Goal: Task Accomplishment & Management: Manage account settings

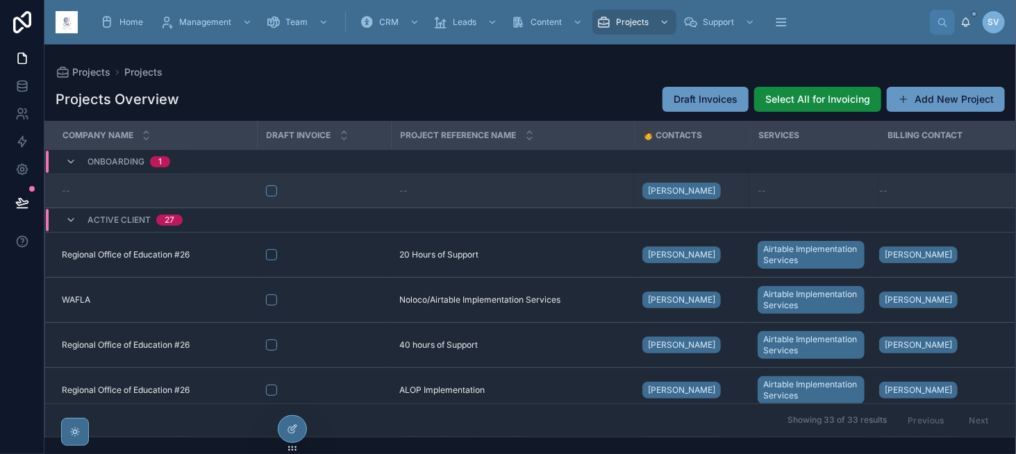
click at [216, 186] on div "--" at bounding box center [155, 191] width 187 height 11
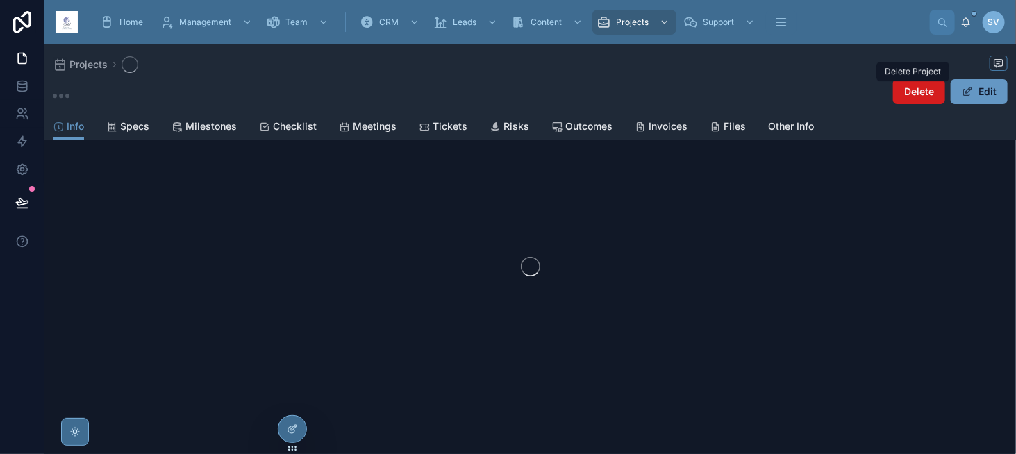
click at [909, 88] on span "Delete" at bounding box center [920, 92] width 30 height 14
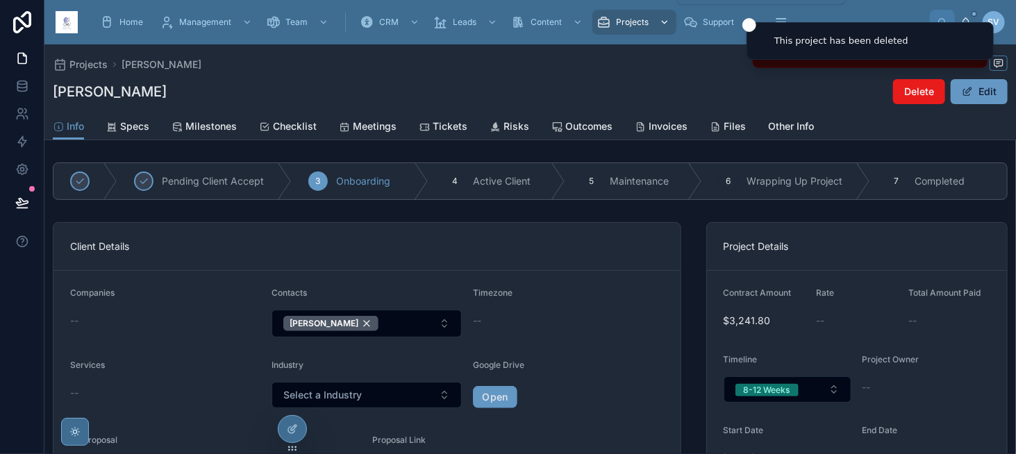
click at [635, 23] on span "Projects" at bounding box center [632, 22] width 33 height 11
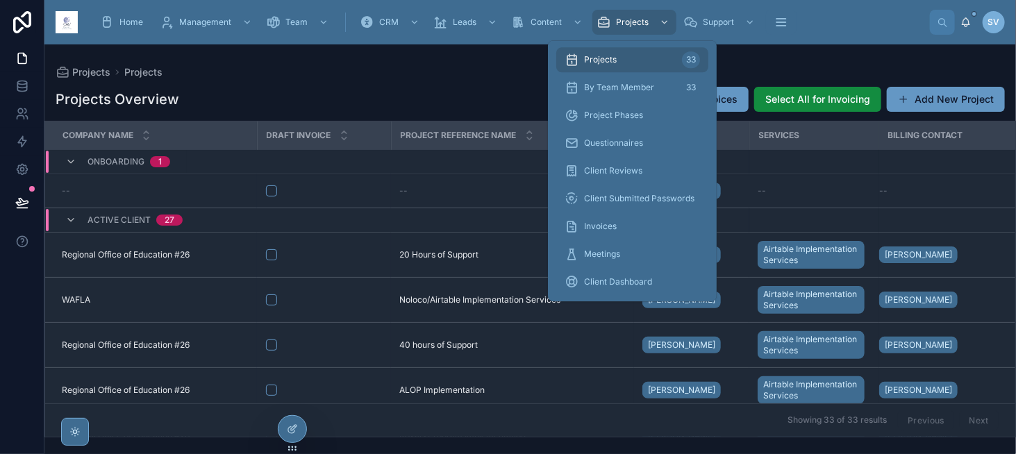
click at [623, 67] on div "Projects 33" at bounding box center [632, 60] width 135 height 22
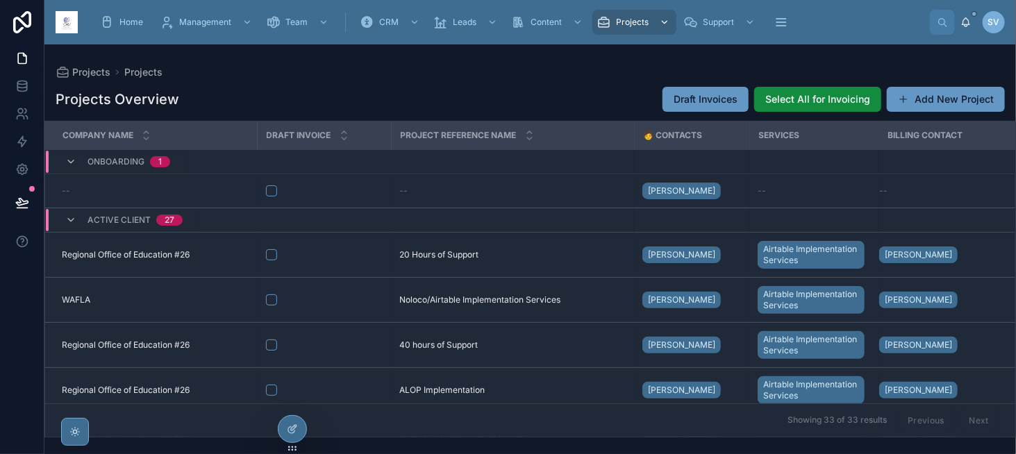
drag, startPoint x: 511, startPoint y: 2, endPoint x: 625, endPoint y: 22, distance: 116.3
click at [625, 22] on span "Projects" at bounding box center [632, 22] width 33 height 11
click at [561, 23] on div "Content" at bounding box center [548, 22] width 74 height 22
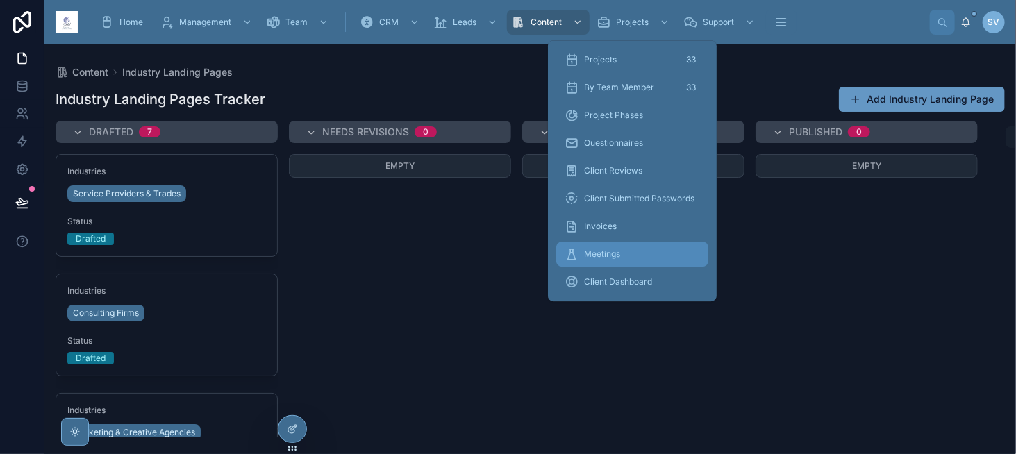
click at [636, 249] on div "Meetings" at bounding box center [632, 254] width 135 height 22
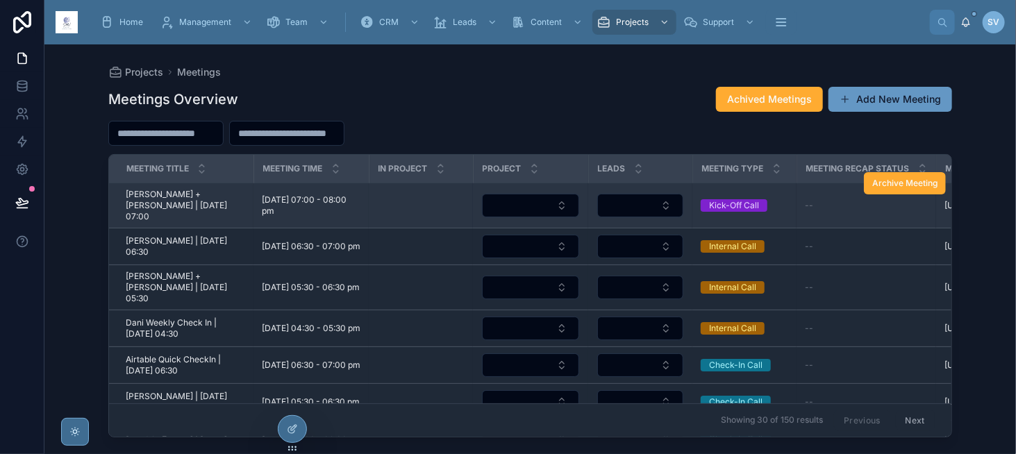
click at [199, 204] on span "[PERSON_NAME] + [PERSON_NAME] | [DATE] 07:00" at bounding box center [186, 205] width 120 height 33
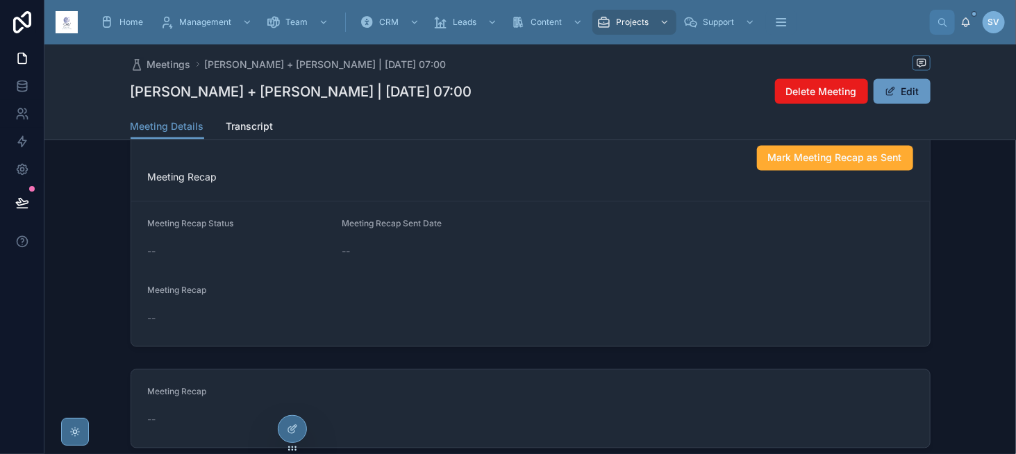
scroll to position [1084, 0]
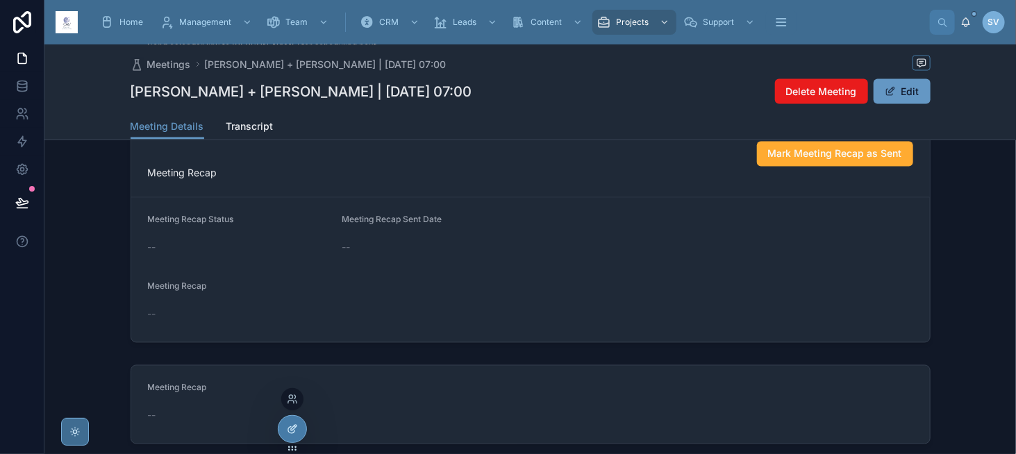
click at [286, 423] on div at bounding box center [293, 429] width 28 height 26
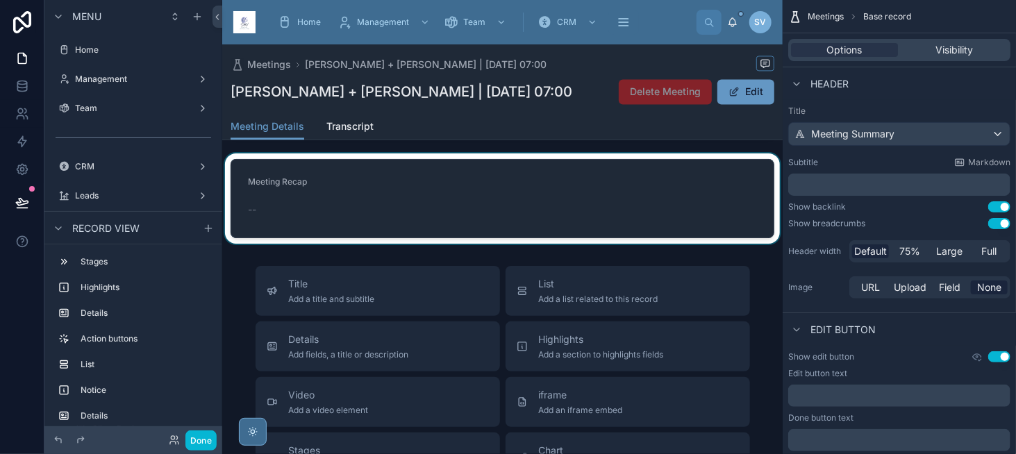
scroll to position [1362, 0]
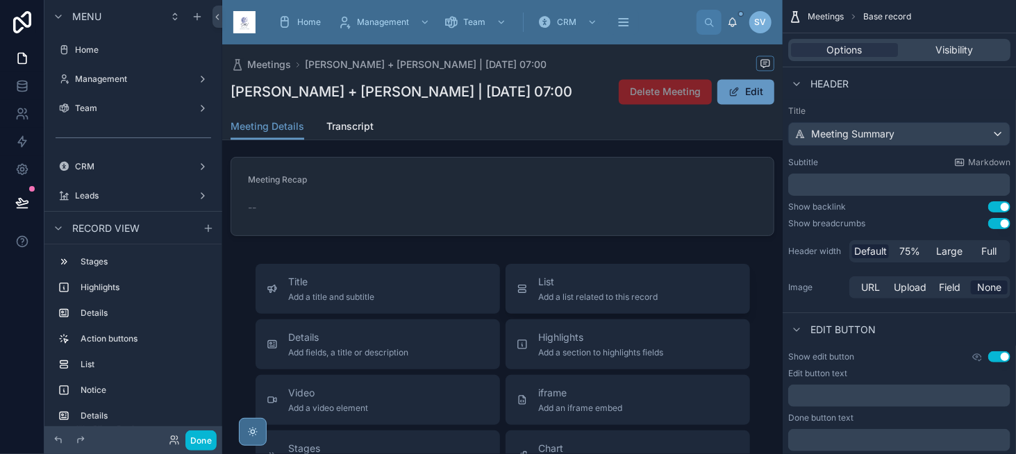
click at [582, 295] on div "List Add a list related to this record" at bounding box center [599, 289] width 120 height 28
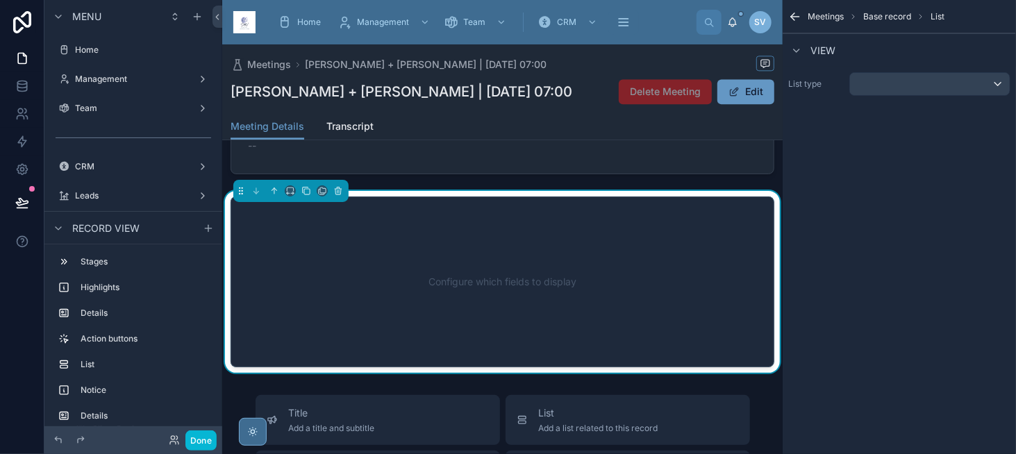
scroll to position [1460, 0]
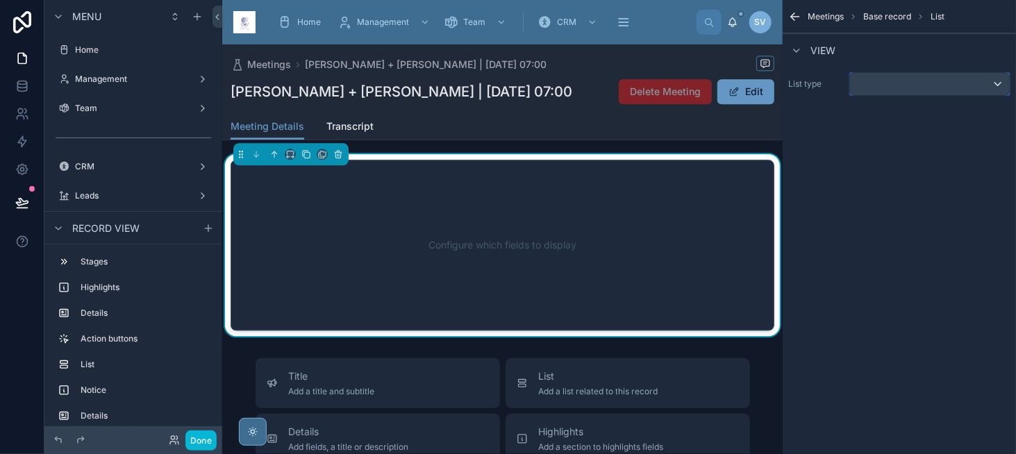
click at [879, 89] on div "scrollable content" at bounding box center [930, 84] width 160 height 22
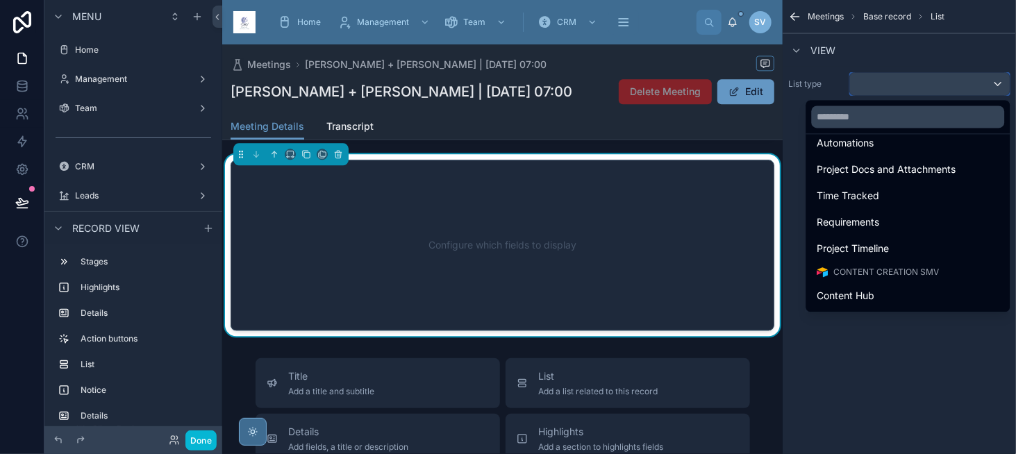
scroll to position [1737, 0]
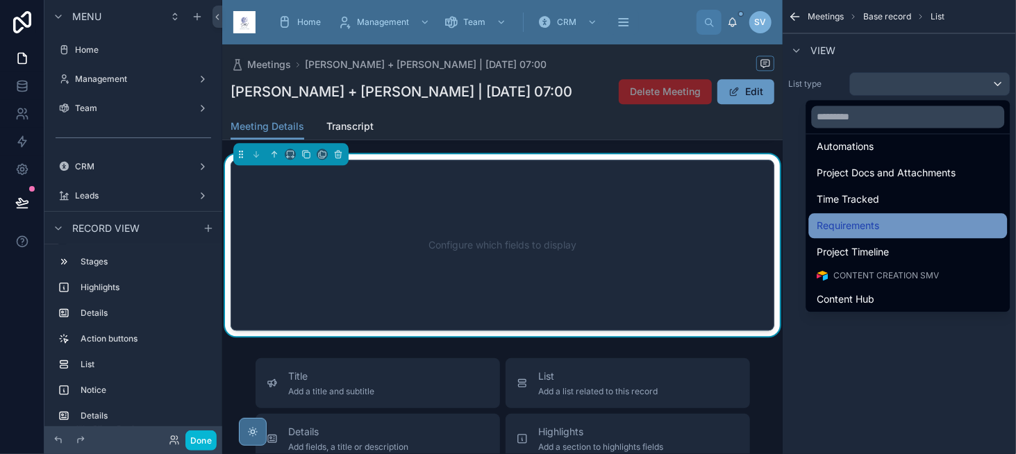
click at [911, 224] on div "Requirements" at bounding box center [909, 225] width 182 height 17
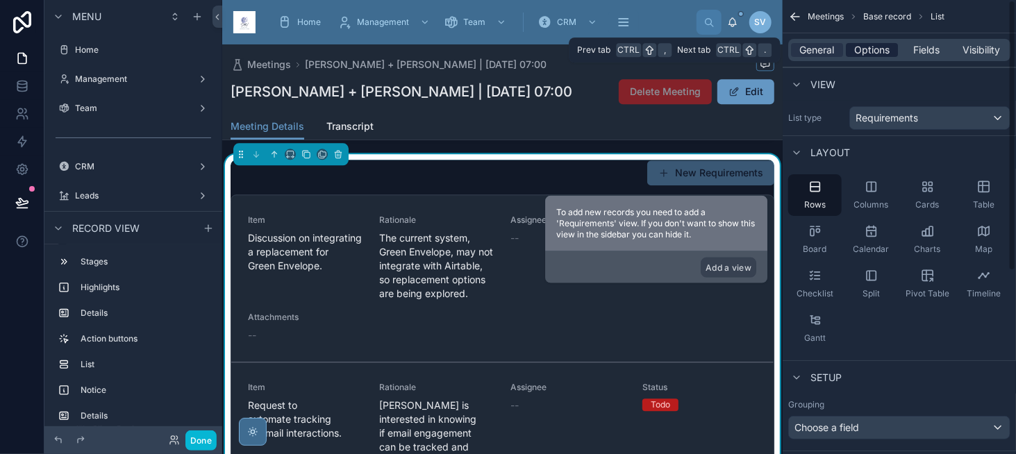
click at [884, 52] on span "Options" at bounding box center [872, 50] width 35 height 14
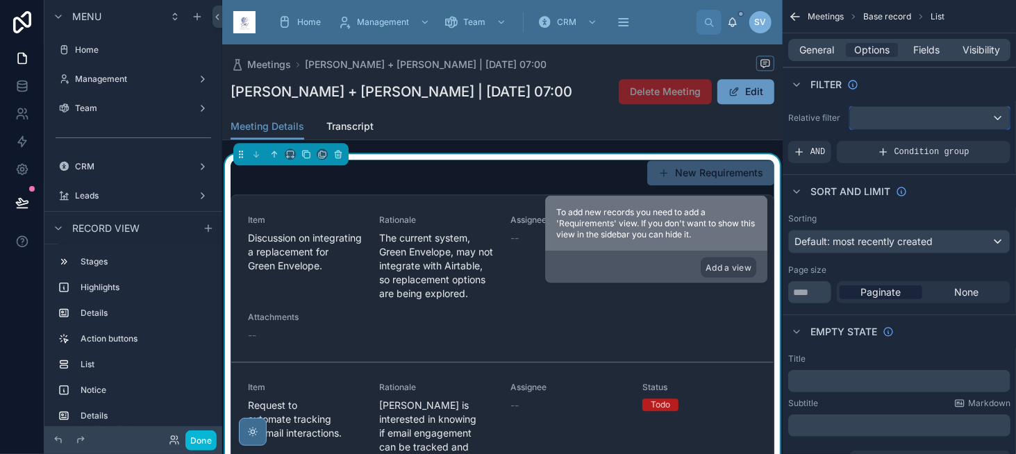
click at [907, 126] on div "scrollable content" at bounding box center [930, 118] width 160 height 22
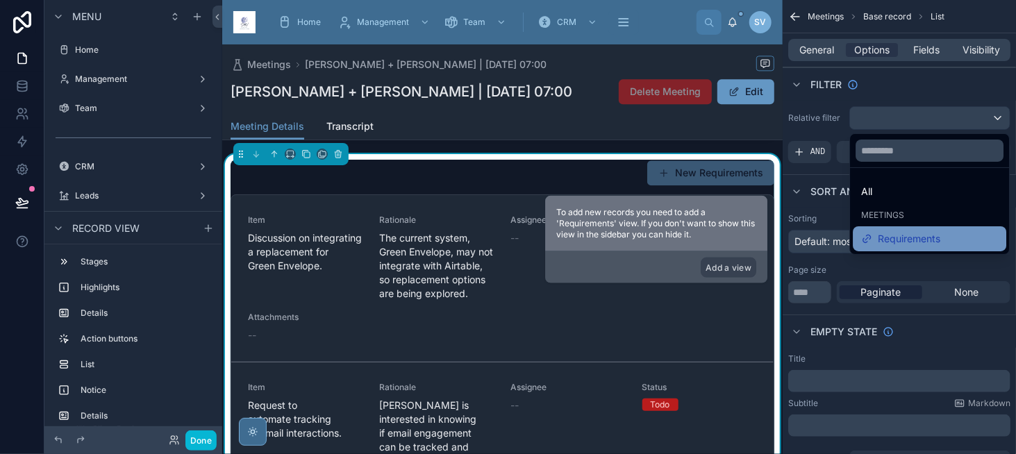
click at [928, 241] on span "Requirements" at bounding box center [909, 239] width 63 height 17
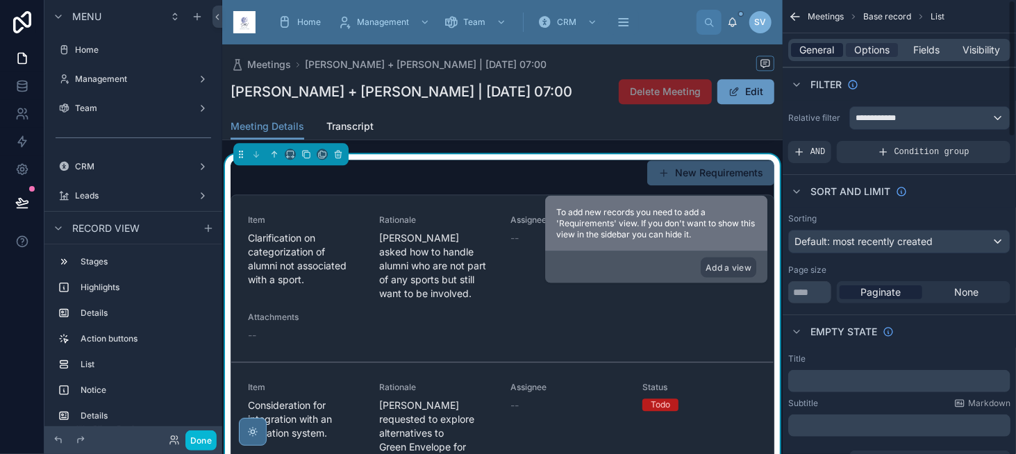
click at [805, 49] on span "General" at bounding box center [817, 50] width 35 height 14
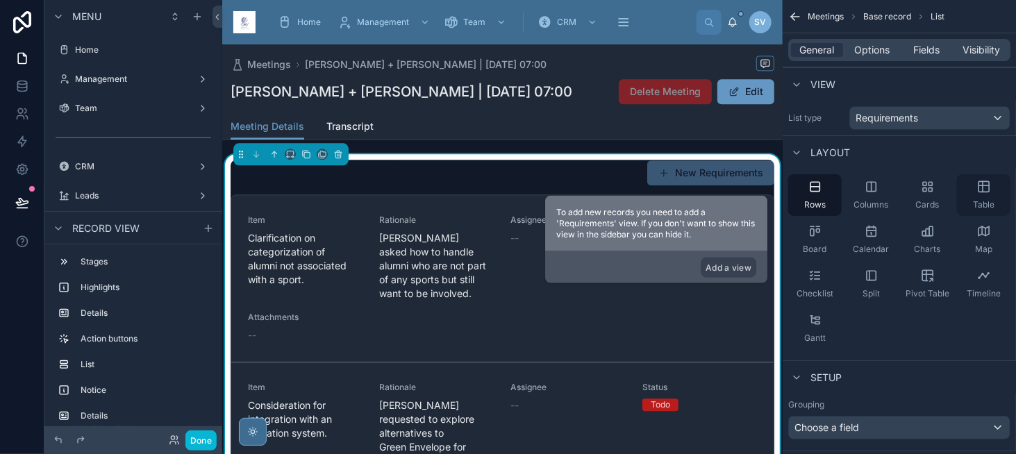
click at [984, 199] on span "Table" at bounding box center [984, 204] width 22 height 11
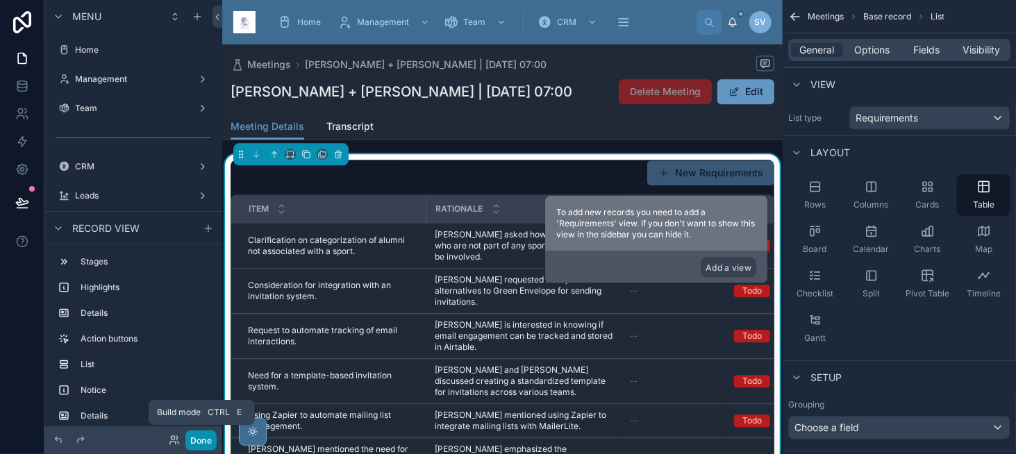
click at [197, 447] on button "Done" at bounding box center [201, 441] width 31 height 20
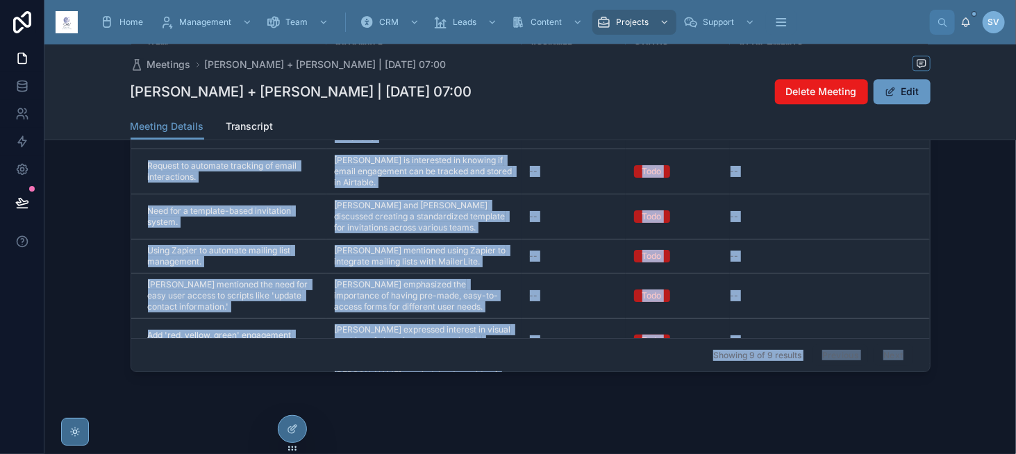
scroll to position [101, 0]
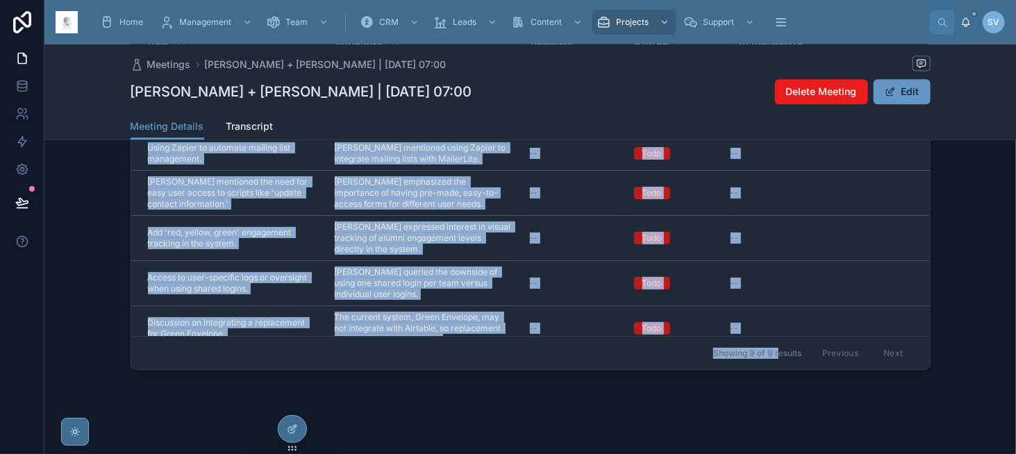
drag, startPoint x: 134, startPoint y: 261, endPoint x: 768, endPoint y: 356, distance: 641.4
click at [768, 356] on div "Item Rationale Assignee Status Attachments Clarification on categorization of a…" at bounding box center [530, 201] width 972 height 359
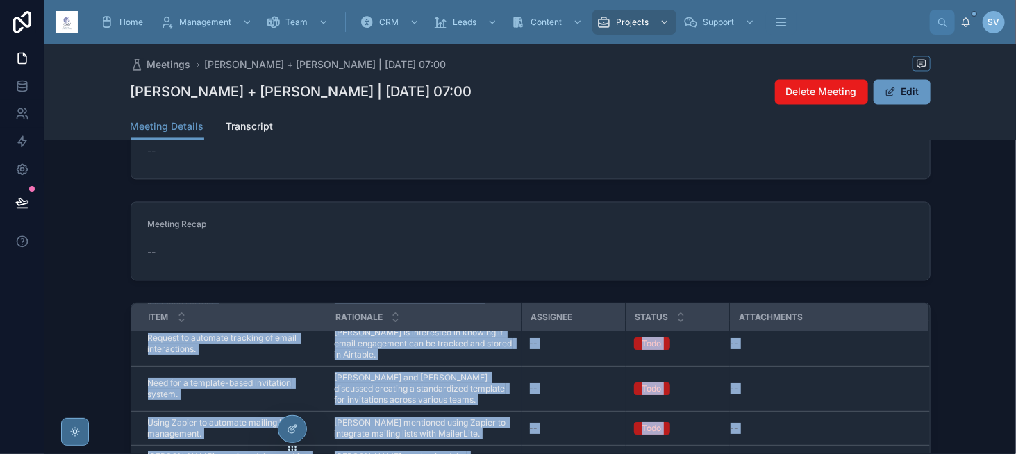
scroll to position [1245, 0]
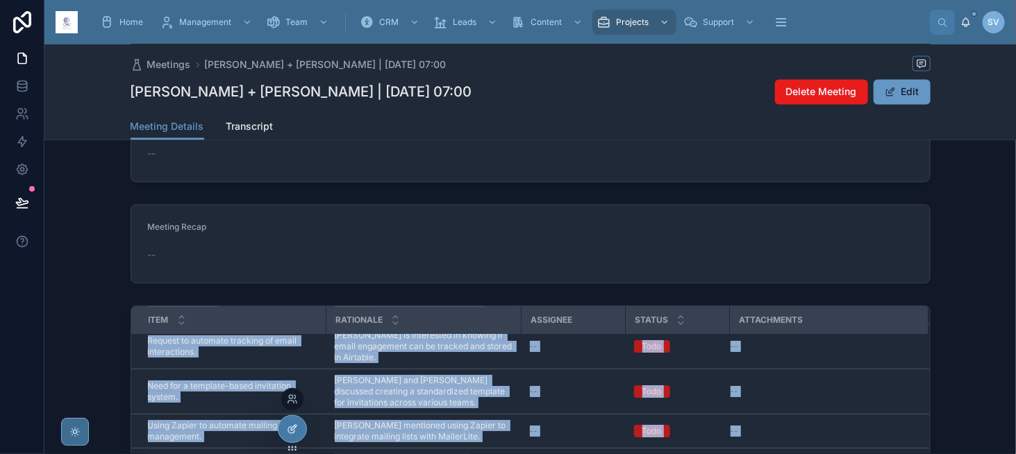
click at [295, 431] on icon at bounding box center [292, 429] width 11 height 11
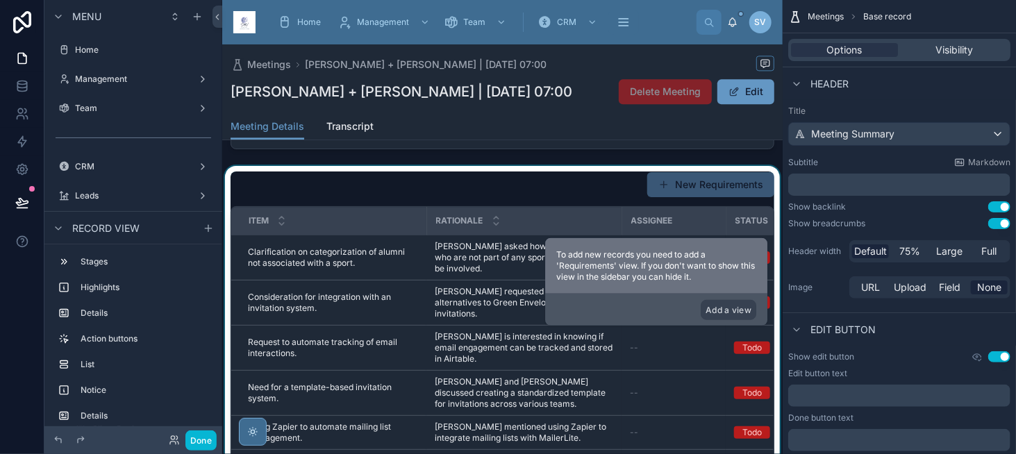
scroll to position [1454, 0]
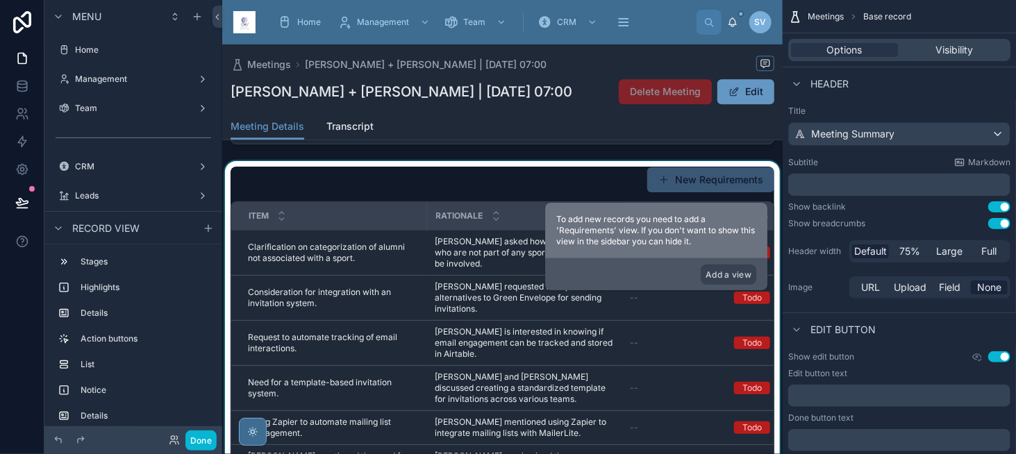
click at [488, 210] on div "Rationale" at bounding box center [524, 216] width 193 height 26
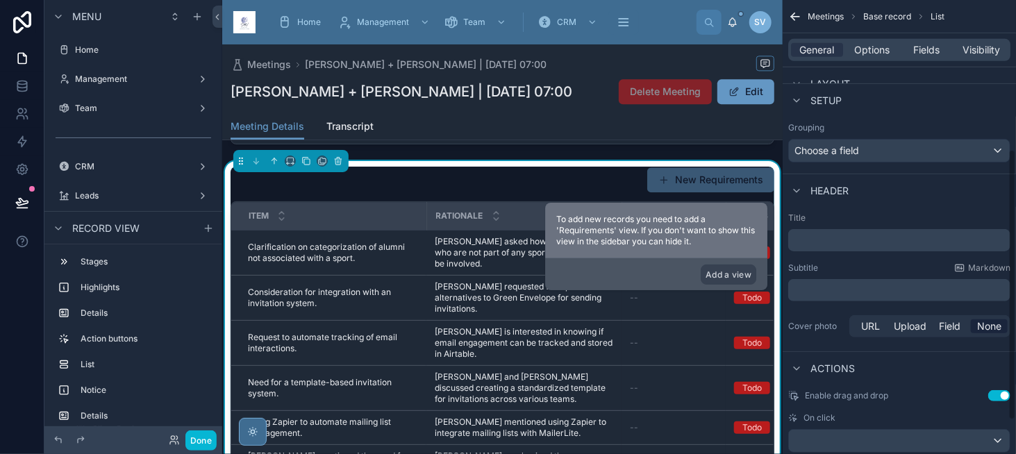
scroll to position [306, 0]
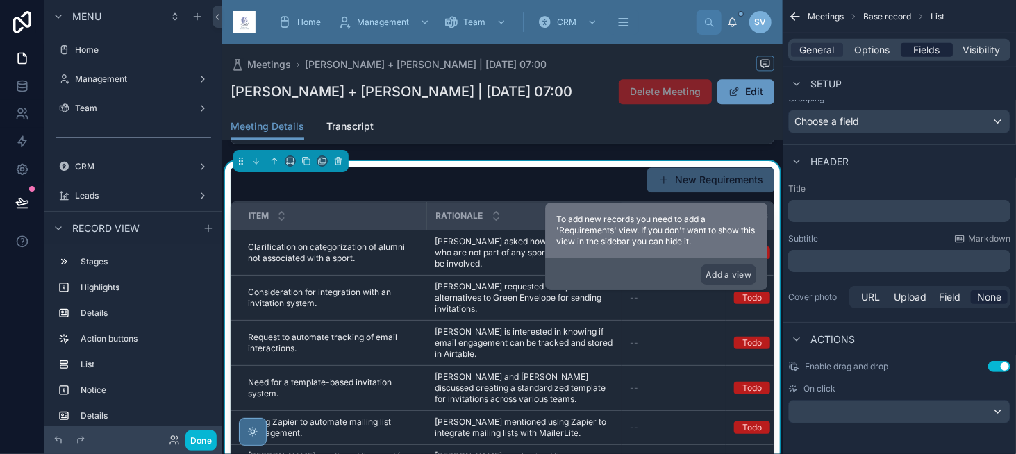
click at [925, 42] on div "General Options Fields Visibility" at bounding box center [900, 50] width 222 height 22
click at [925, 51] on span "Fields" at bounding box center [927, 50] width 26 height 14
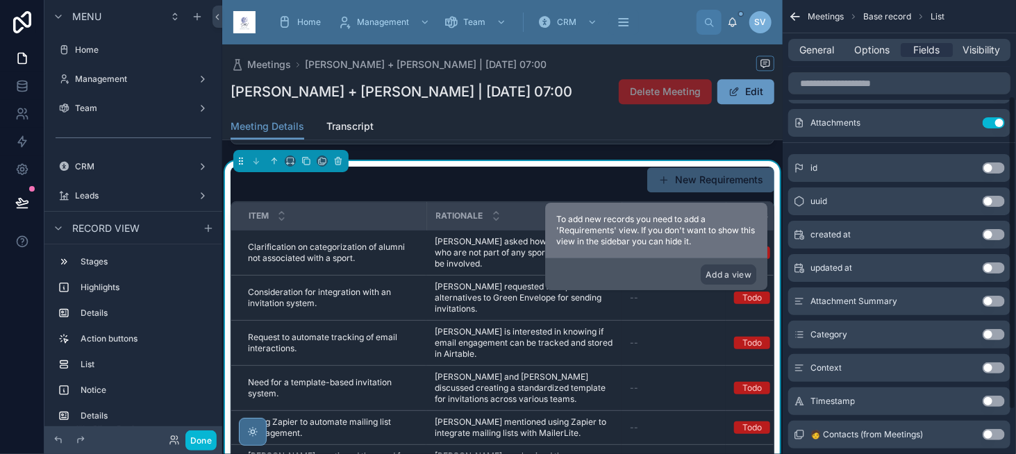
scroll to position [133, 0]
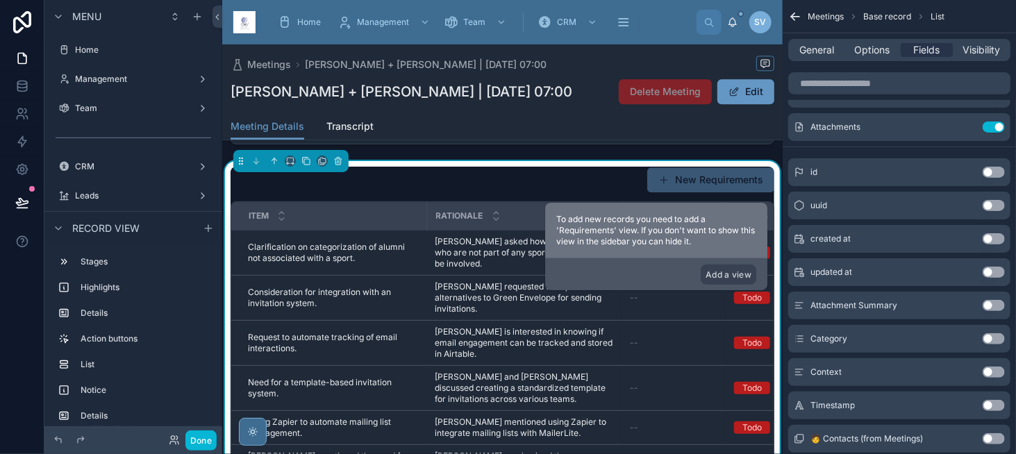
click at [998, 339] on button "Use setting" at bounding box center [994, 339] width 22 height 11
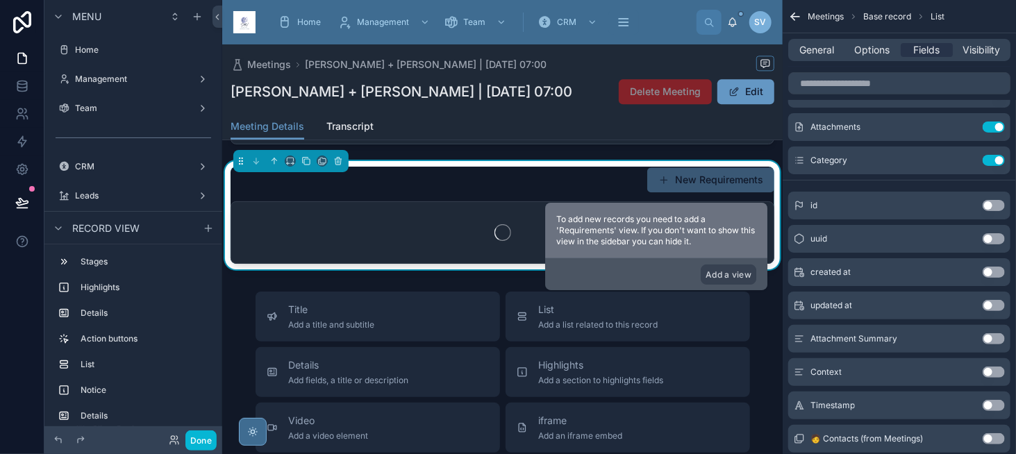
click at [996, 372] on button "Use setting" at bounding box center [994, 372] width 22 height 11
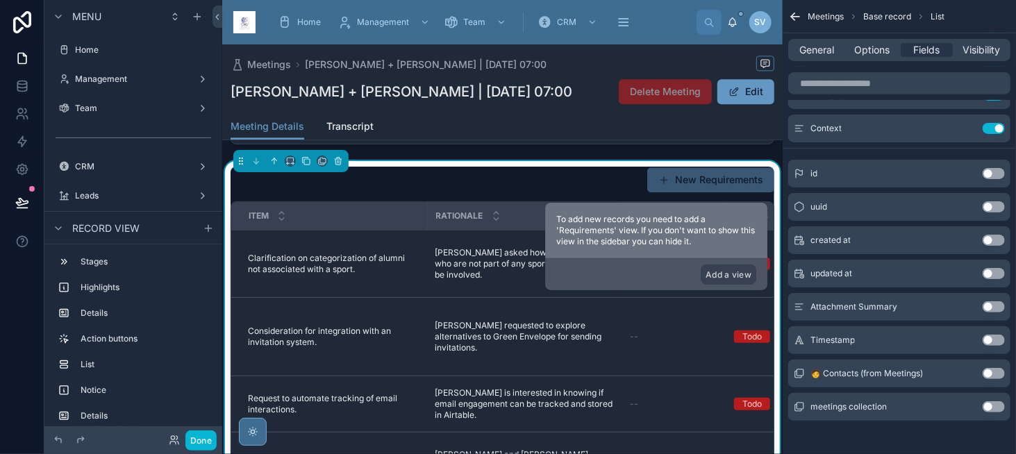
scroll to position [202, 0]
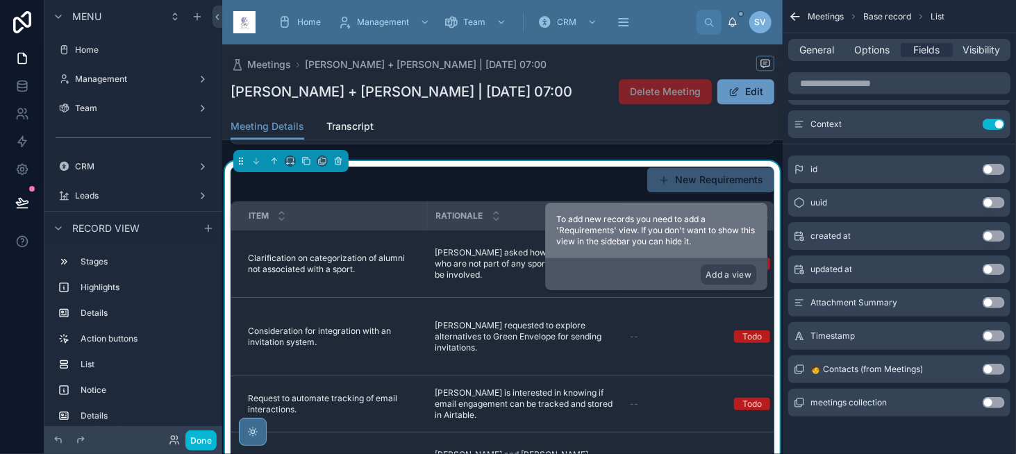
click at [987, 334] on button "Use setting" at bounding box center [994, 336] width 22 height 11
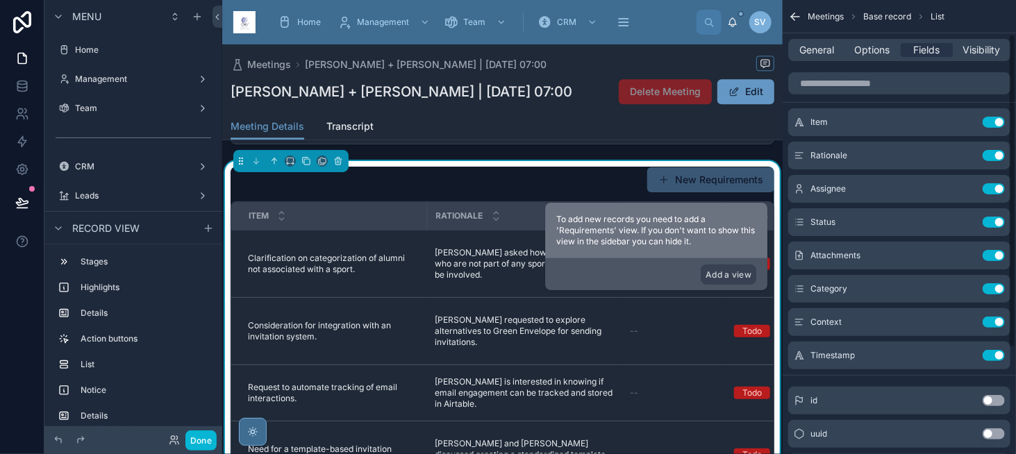
scroll to position [0, 0]
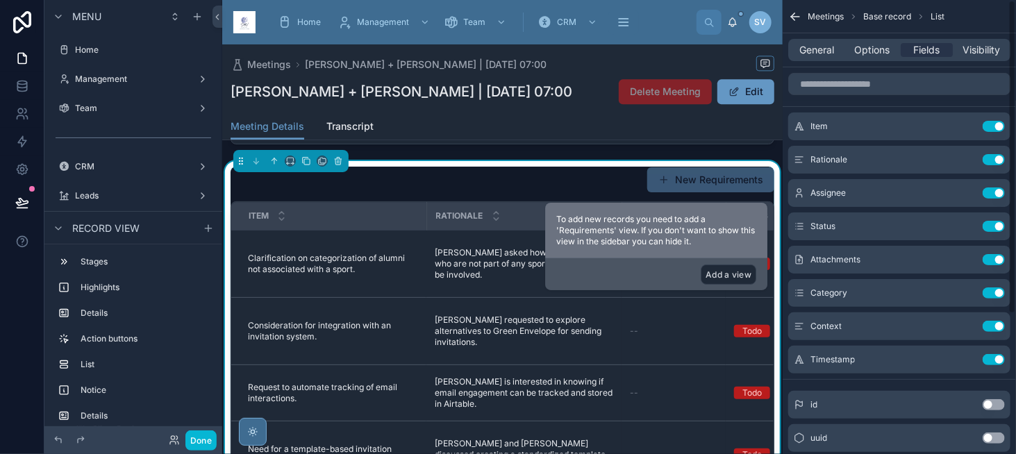
click at [720, 268] on button "Add a view" at bounding box center [729, 275] width 56 height 20
click at [714, 273] on button "Add a view" at bounding box center [729, 275] width 56 height 20
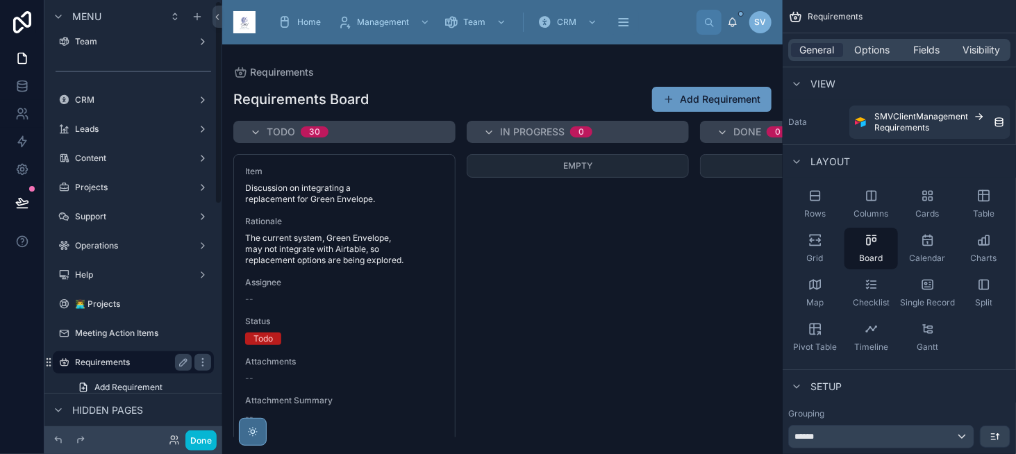
scroll to position [69, 0]
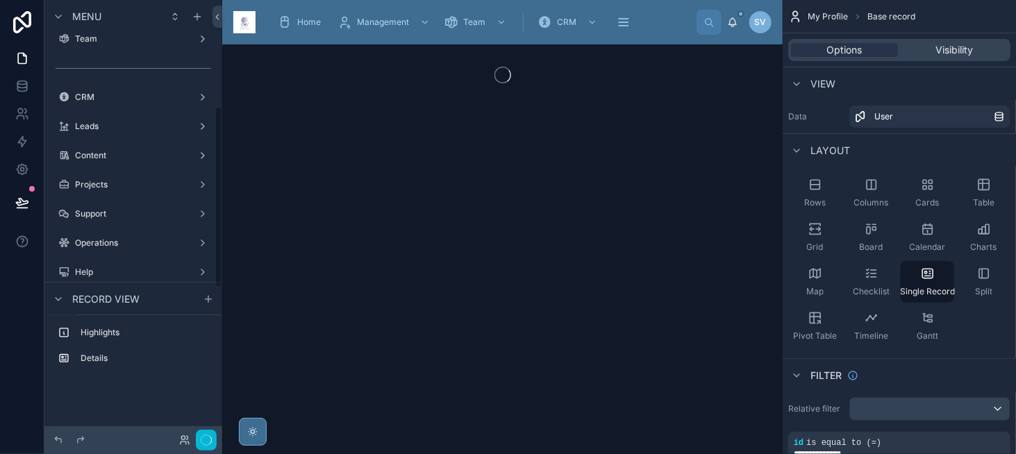
scroll to position [257, 0]
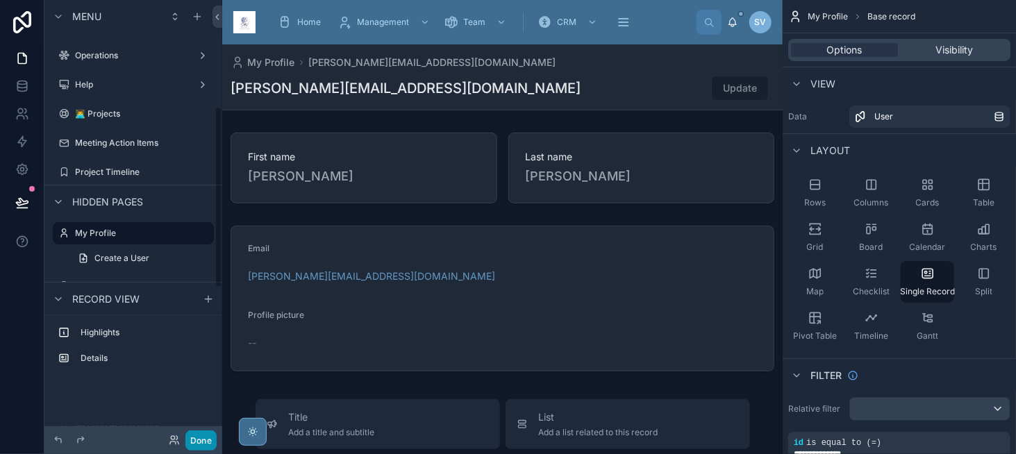
click at [201, 447] on button "Done" at bounding box center [201, 441] width 31 height 20
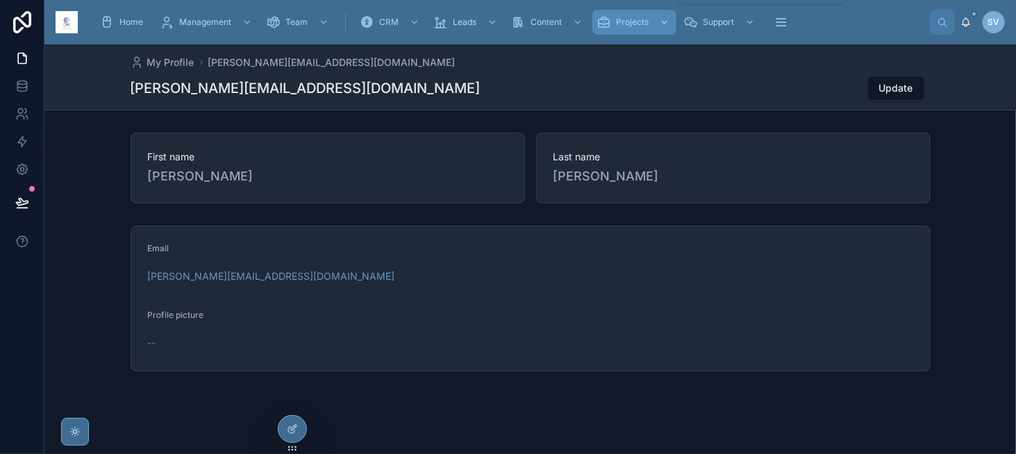
click at [630, 22] on span "Projects" at bounding box center [632, 22] width 33 height 11
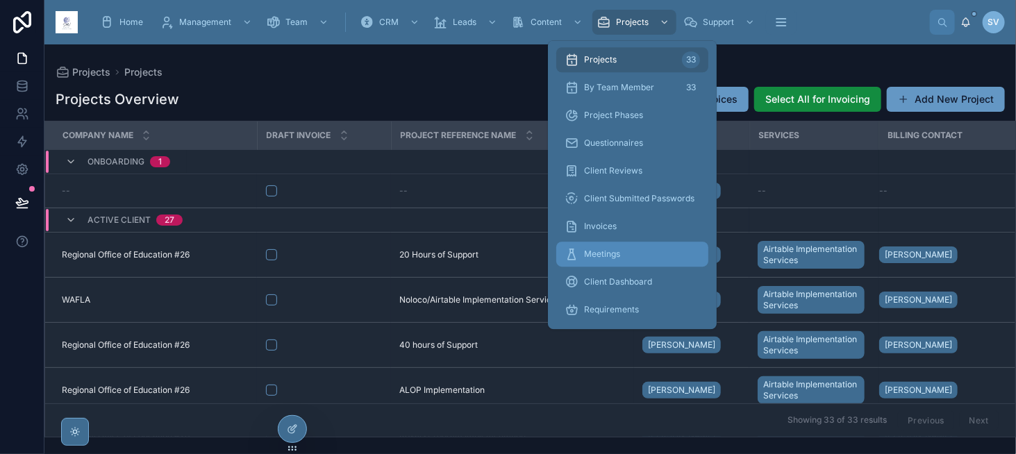
click at [634, 255] on div "Meetings" at bounding box center [632, 254] width 135 height 22
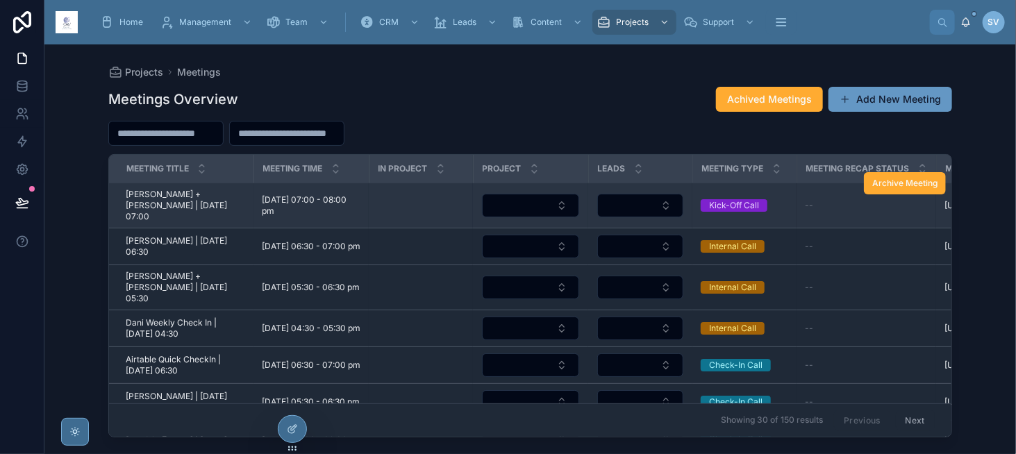
click at [195, 201] on span "[PERSON_NAME] + [PERSON_NAME] | [DATE] 07:00" at bounding box center [186, 205] width 120 height 33
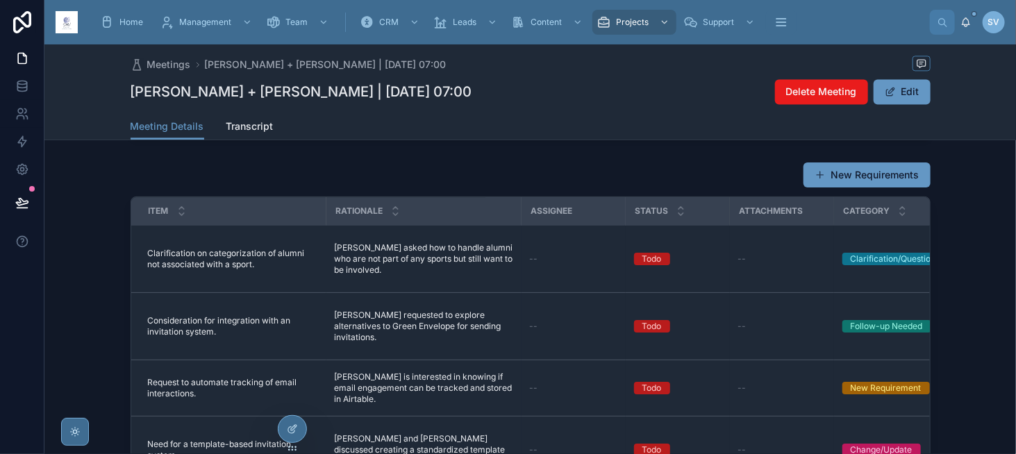
scroll to position [1390, 0]
click at [290, 433] on icon at bounding box center [291, 430] width 6 height 6
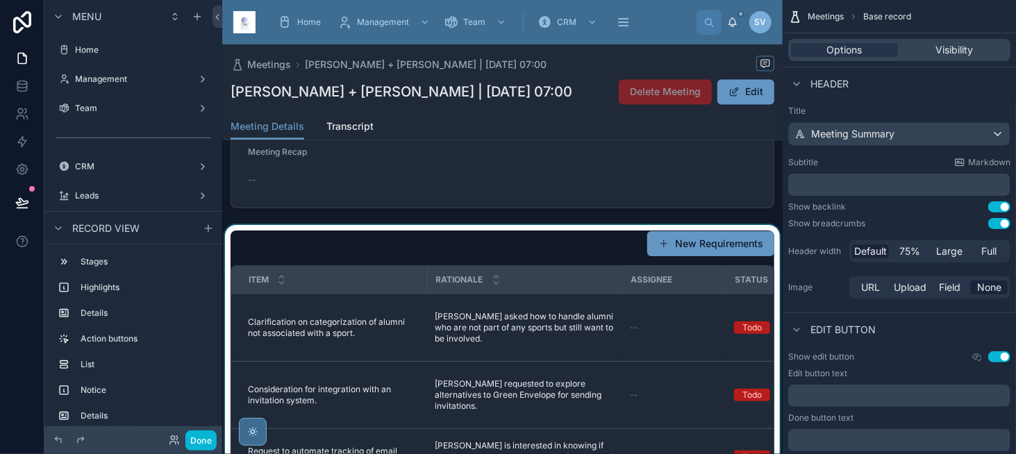
click at [502, 245] on div at bounding box center [502, 419] width 561 height 388
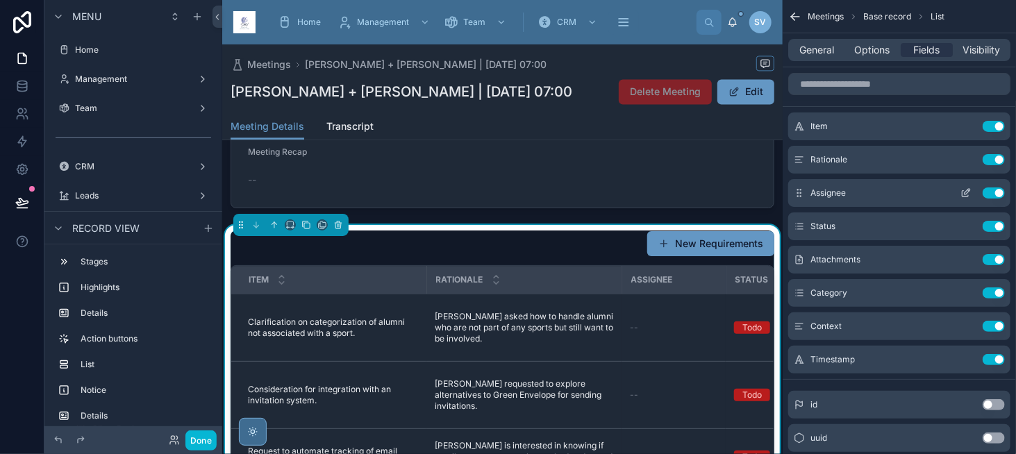
click at [991, 190] on button "Use setting" at bounding box center [994, 193] width 22 height 11
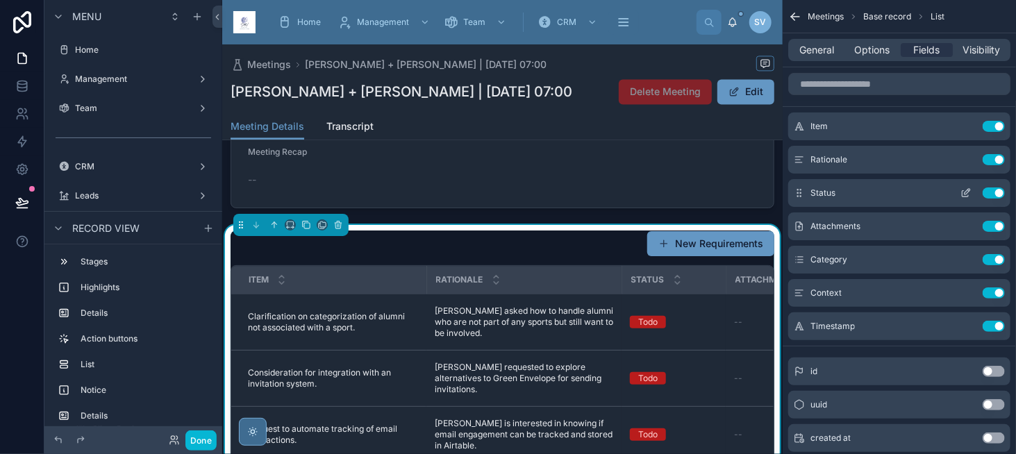
click at [985, 196] on button "Use setting" at bounding box center [994, 193] width 22 height 11
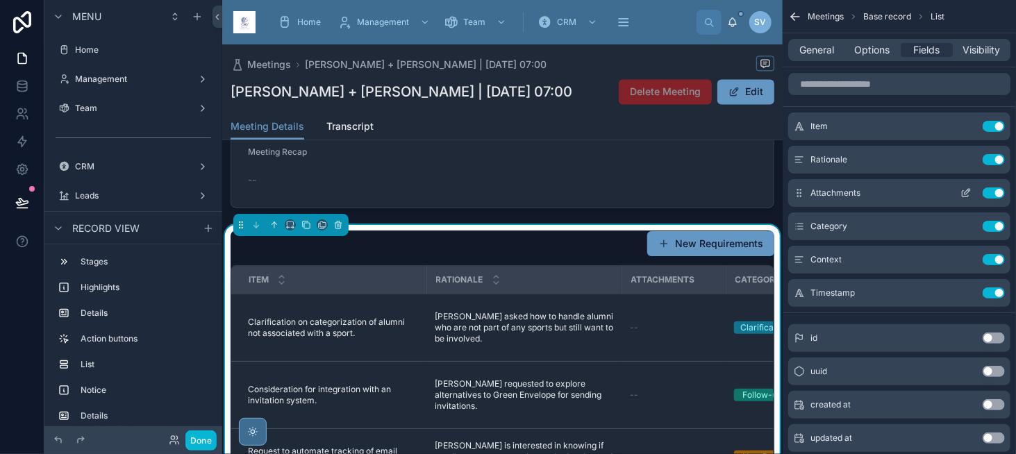
click at [988, 195] on button "Use setting" at bounding box center [994, 193] width 22 height 11
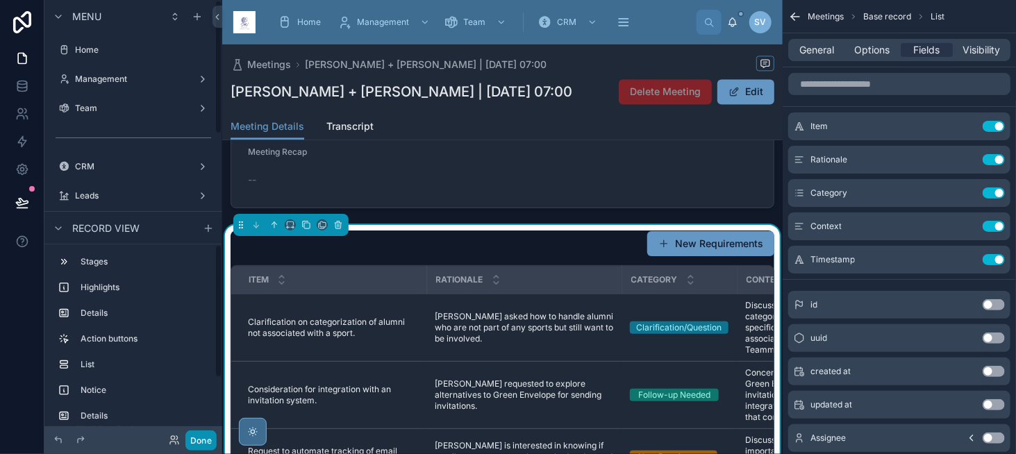
click at [206, 437] on button "Done" at bounding box center [201, 441] width 31 height 20
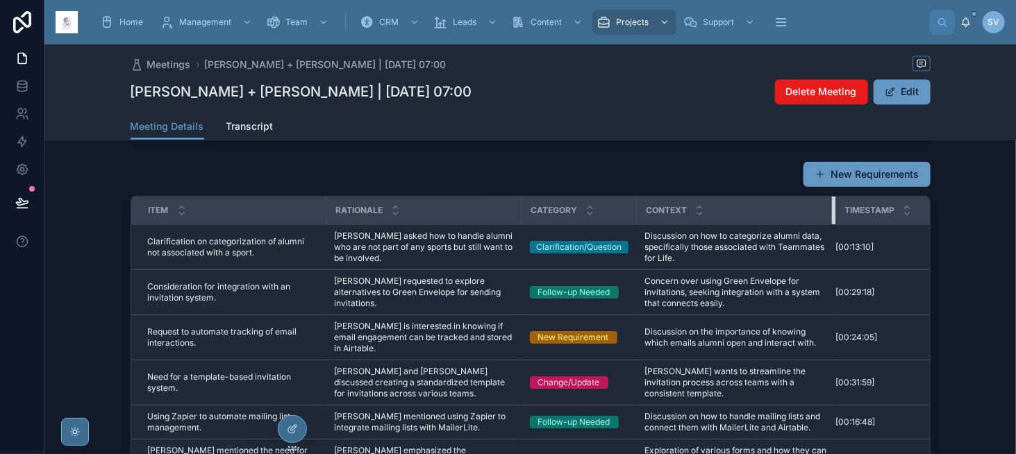
drag, startPoint x: 748, startPoint y: 196, endPoint x: 831, endPoint y: 204, distance: 83.7
click at [832, 204] on div at bounding box center [835, 211] width 6 height 28
click at [287, 428] on icon at bounding box center [292, 429] width 11 height 11
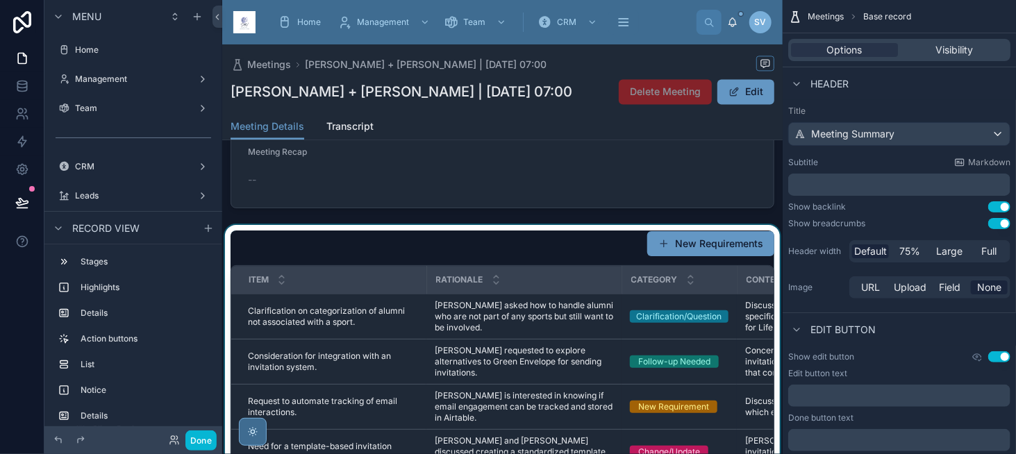
click at [420, 261] on div at bounding box center [502, 419] width 561 height 388
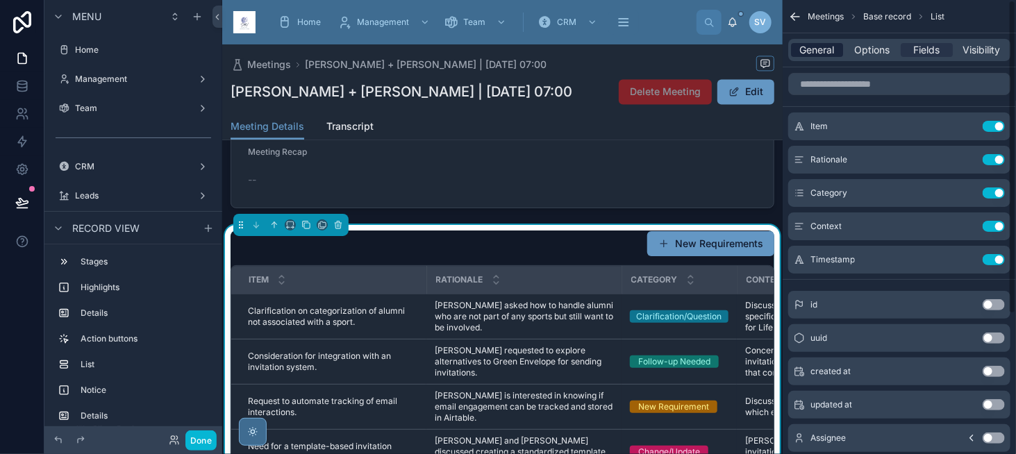
click at [817, 44] on span "General" at bounding box center [817, 50] width 35 height 14
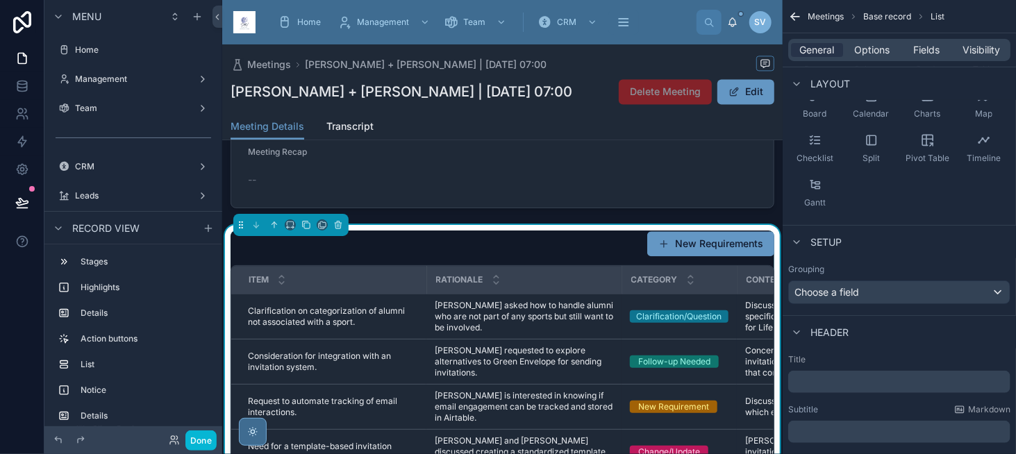
scroll to position [139, 0]
click at [812, 377] on p "﻿" at bounding box center [901, 379] width 214 height 14
click at [811, 431] on p "﻿" at bounding box center [901, 429] width 214 height 14
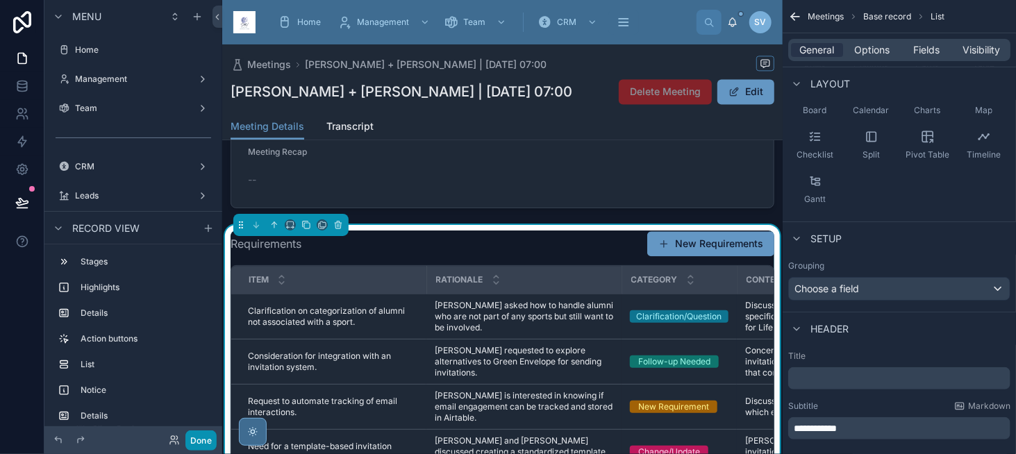
click at [199, 444] on button "Done" at bounding box center [201, 441] width 31 height 20
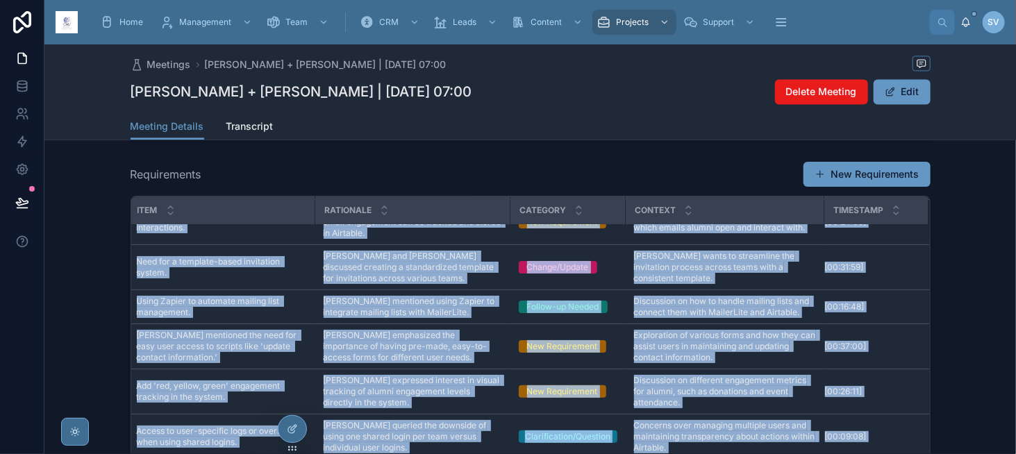
scroll to position [1551, 0]
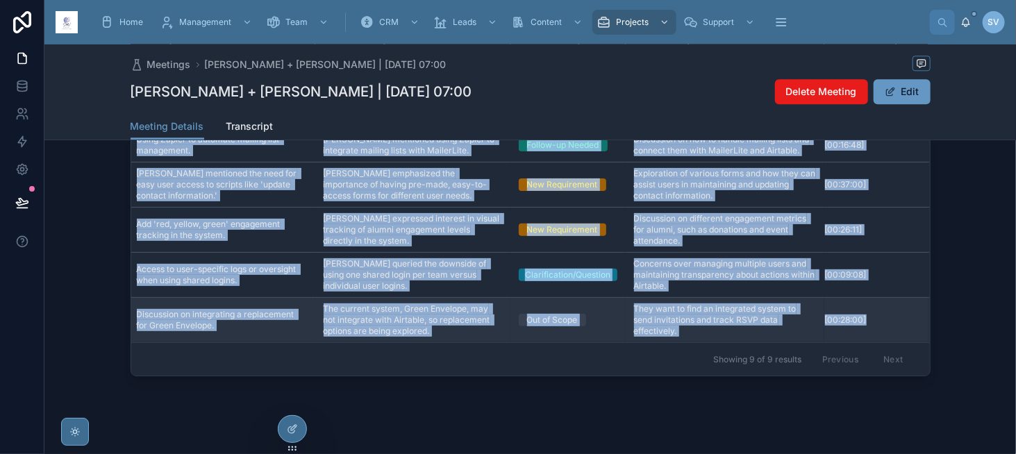
drag, startPoint x: 140, startPoint y: 220, endPoint x: 893, endPoint y: 287, distance: 755.5
click at [893, 287] on tbody "Clarification on categorization of alumni not associated with a sport. Clarific…" at bounding box center [525, 145] width 810 height 395
copy tbody "Clarification on categorization of alumni not associated with a sport. Clarific…"
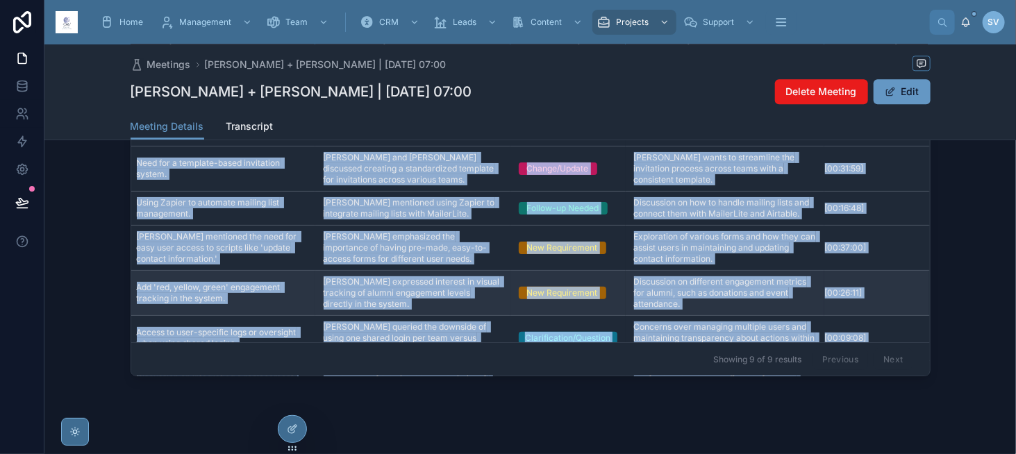
scroll to position [49, 17]
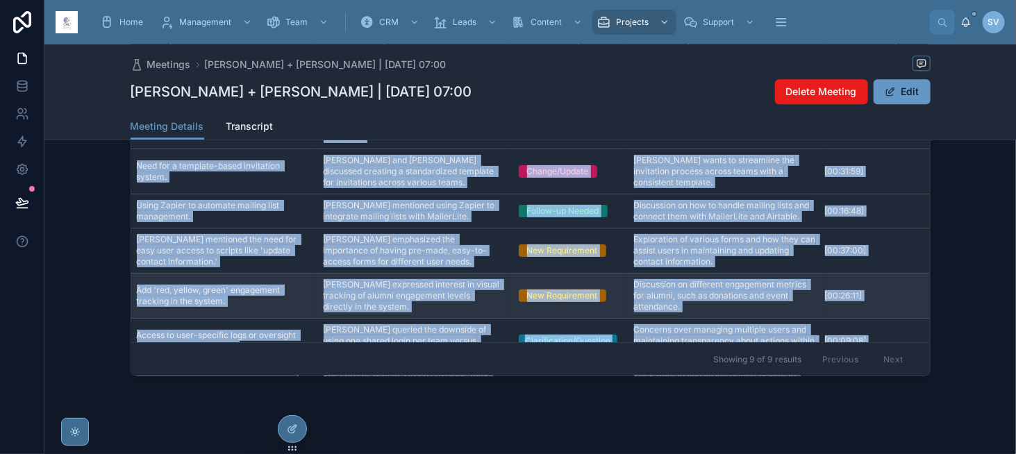
copy tbody "Clarification on categorization of alumni not associated with a sport. Clarific…"
